Goal: Check status: Check status

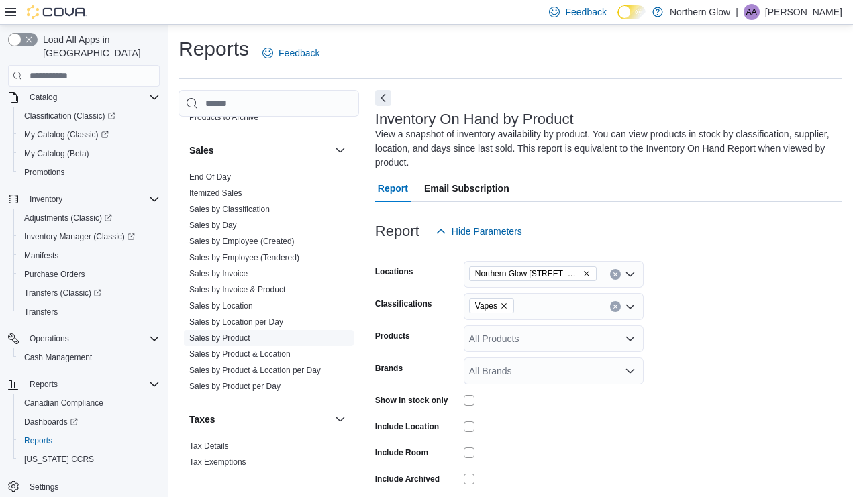
scroll to position [840, 0]
click at [238, 304] on link "Sales by Location" at bounding box center [221, 305] width 64 height 9
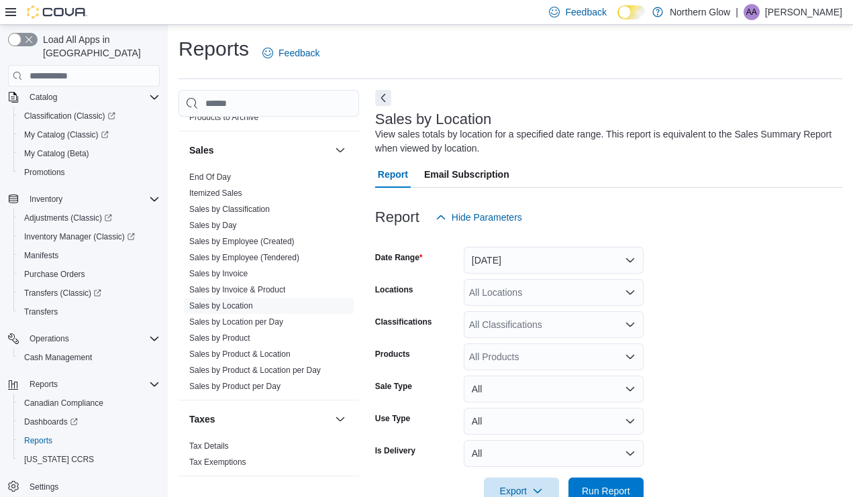
scroll to position [34, 0]
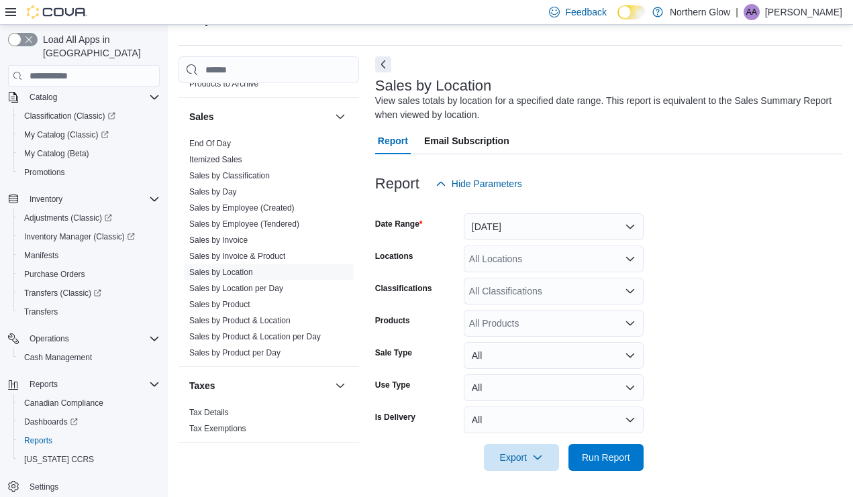
click at [535, 226] on button "[DATE]" at bounding box center [554, 226] width 180 height 27
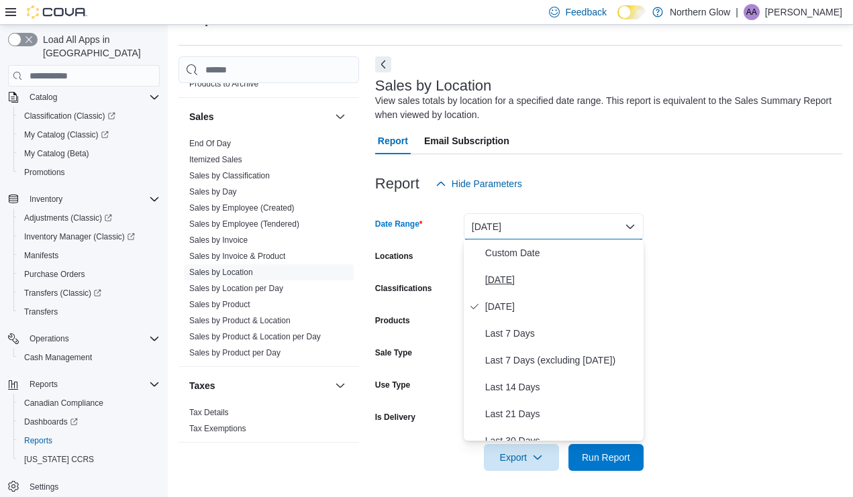
click at [522, 279] on span "[DATE]" at bounding box center [561, 280] width 153 height 16
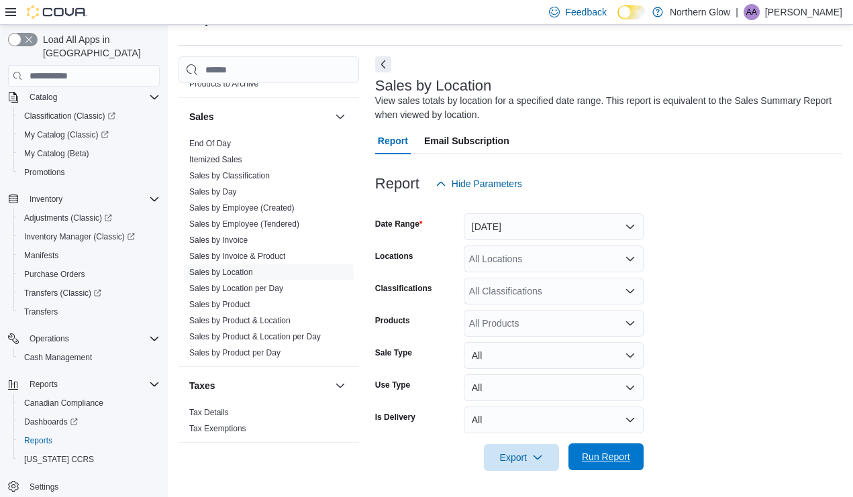
click at [604, 449] on span "Run Report" at bounding box center [605, 457] width 59 height 27
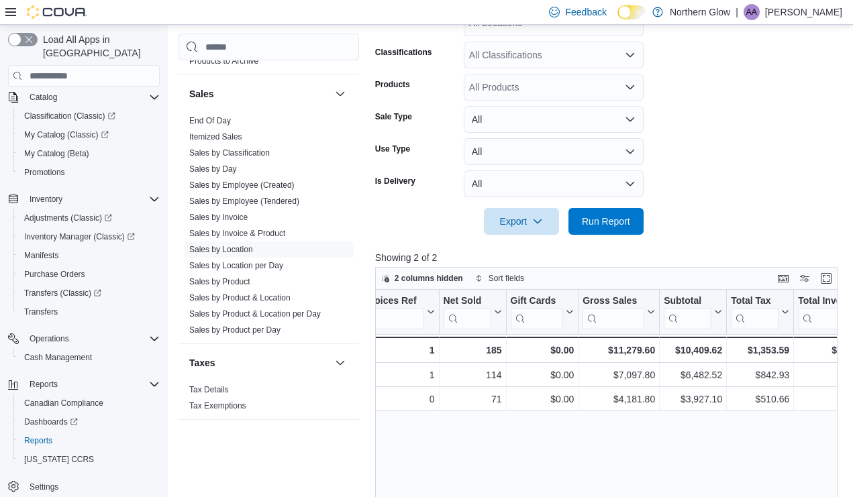
scroll to position [0, 278]
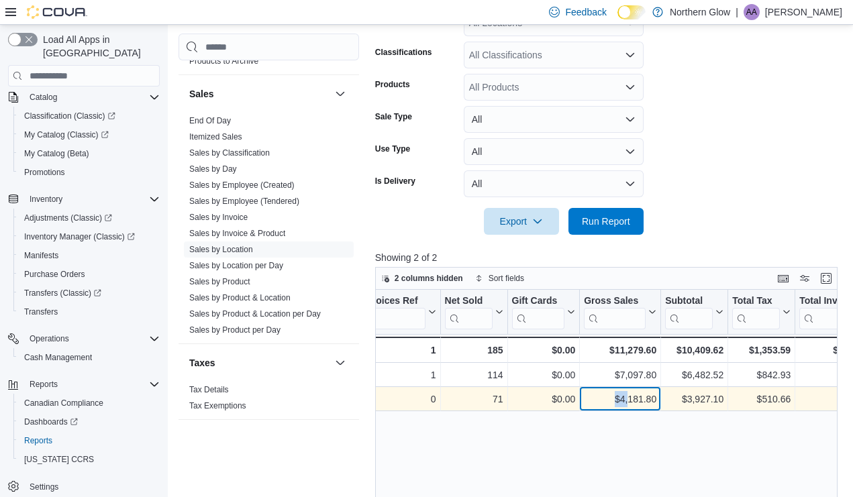
drag, startPoint x: 617, startPoint y: 403, endPoint x: 628, endPoint y: 401, distance: 11.6
click at [629, 401] on div "$4,181.80" at bounding box center [620, 399] width 72 height 16
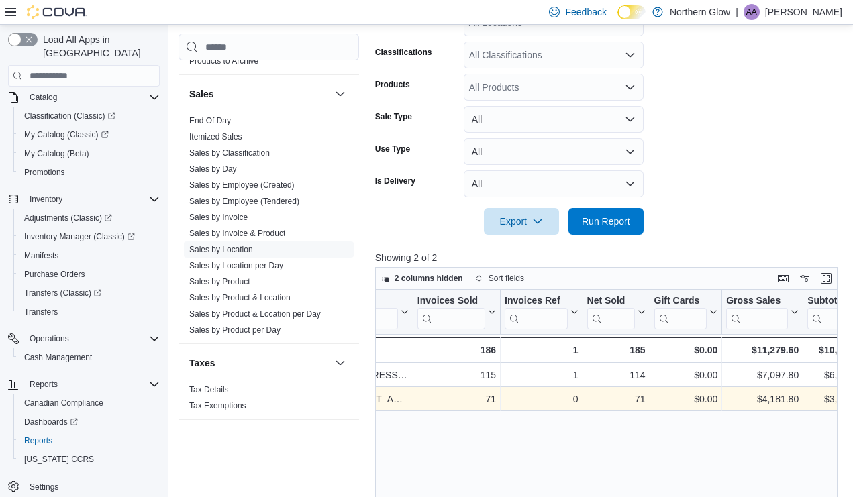
scroll to position [264, 0]
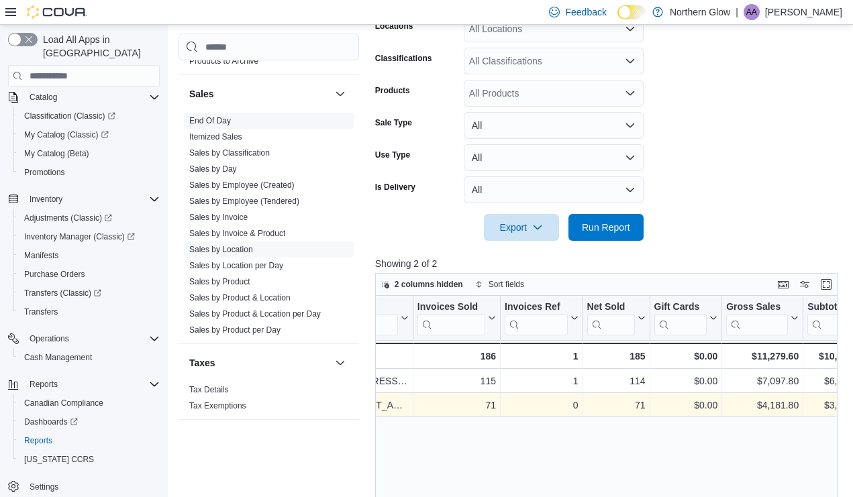
click at [218, 123] on link "End Of Day" at bounding box center [210, 120] width 42 height 9
click at [218, 74] on div "Catalog Export Products to Archive" at bounding box center [268, 56] width 181 height 38
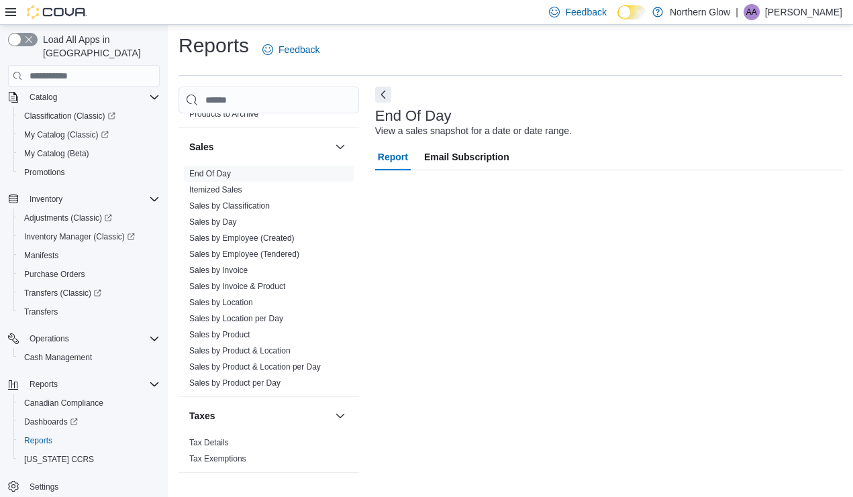
scroll to position [3, 0]
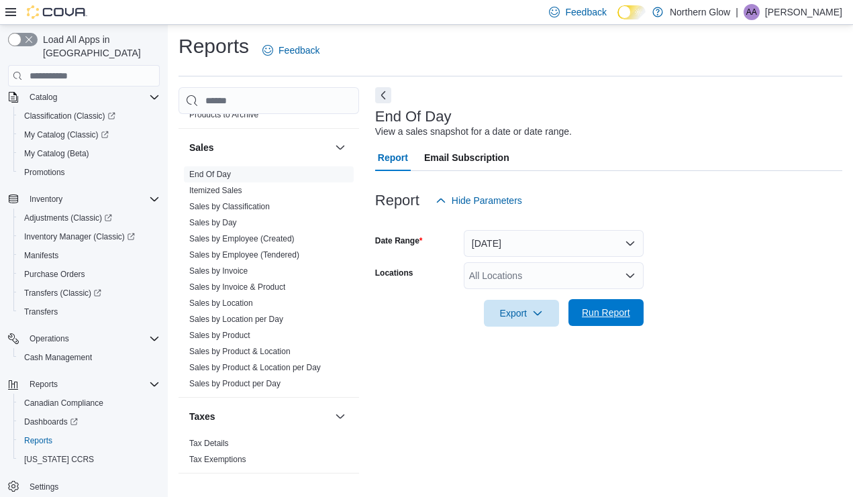
click at [606, 318] on span "Run Report" at bounding box center [606, 312] width 48 height 13
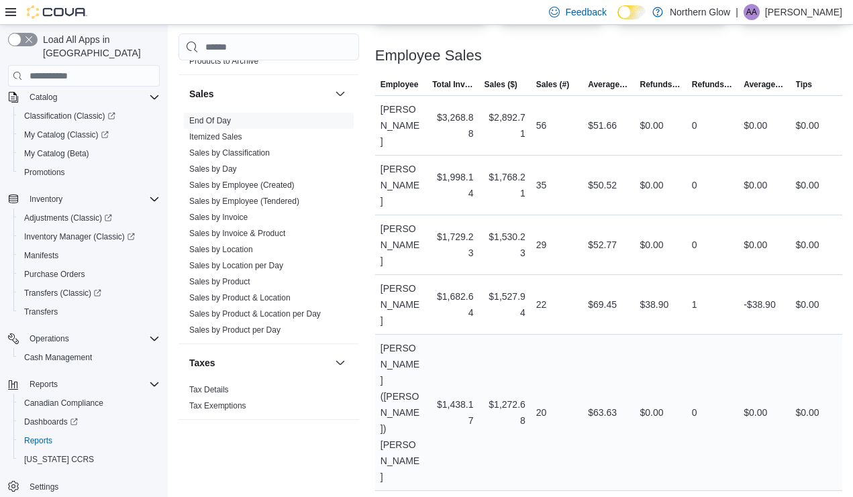
scroll to position [661, 0]
drag, startPoint x: 595, startPoint y: 352, endPoint x: 628, endPoint y: 352, distance: 33.6
click at [628, 398] on div "$63.63" at bounding box center [608, 411] width 52 height 27
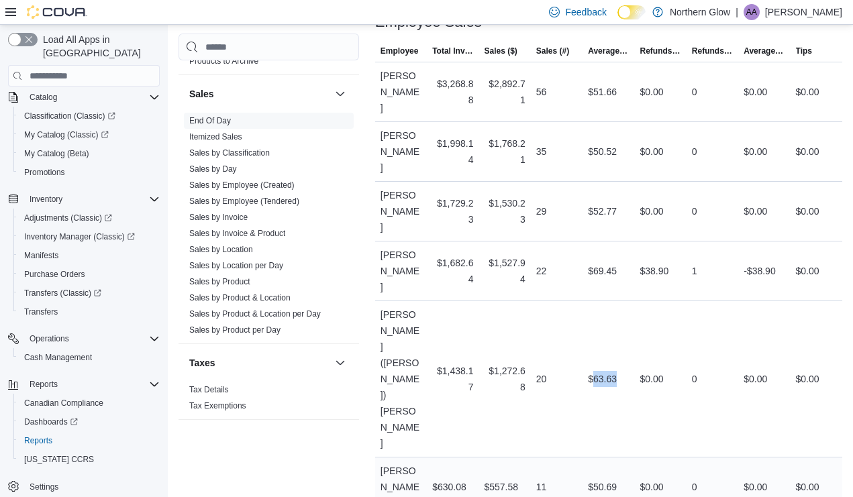
scroll to position [693, 0]
click at [700, 366] on div "0" at bounding box center [712, 379] width 52 height 27
click at [244, 247] on link "Sales by Location" at bounding box center [221, 249] width 64 height 9
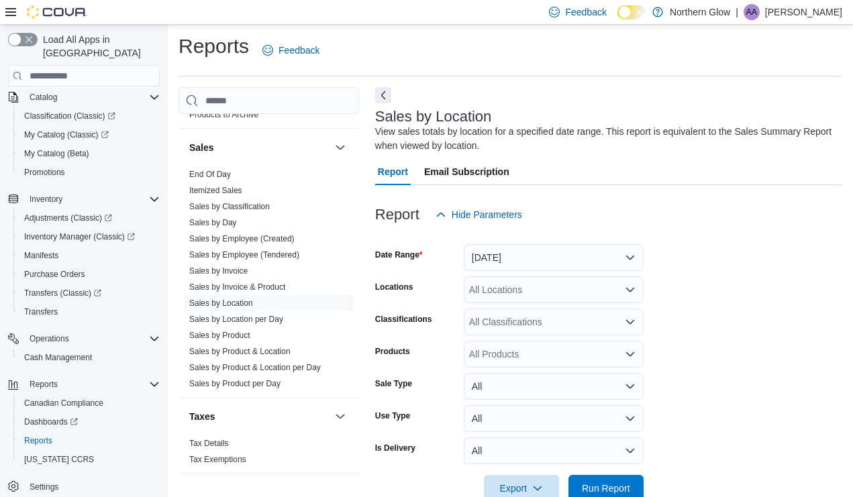
scroll to position [34, 0]
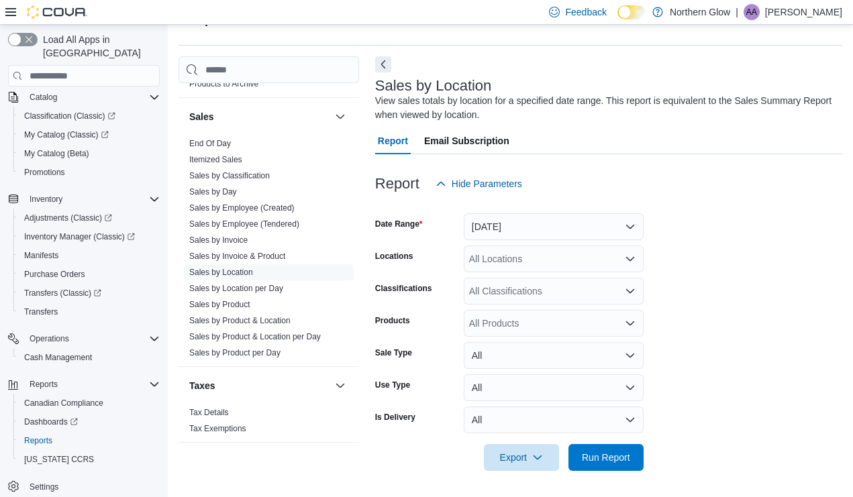
click at [564, 224] on button "[DATE]" at bounding box center [554, 226] width 180 height 27
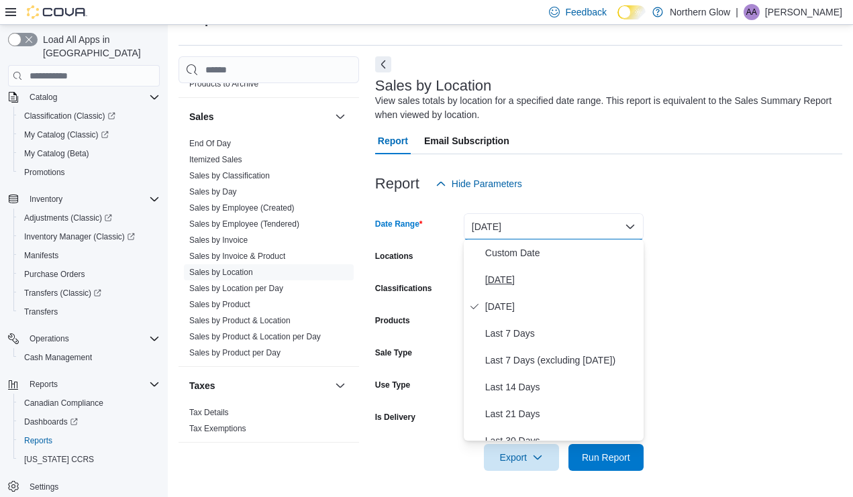
click at [533, 272] on span "[DATE]" at bounding box center [561, 280] width 153 height 16
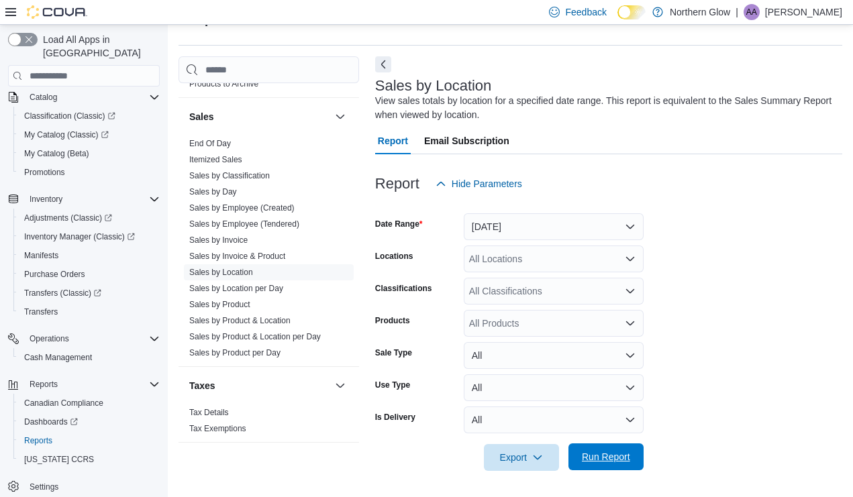
click at [609, 469] on span "Run Report" at bounding box center [605, 457] width 59 height 27
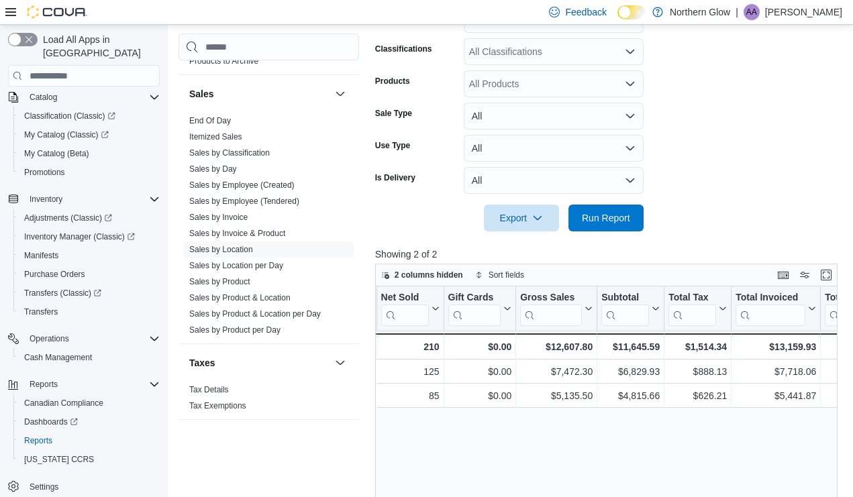
scroll to position [0, 441]
